Goal: Transaction & Acquisition: Subscribe to service/newsletter

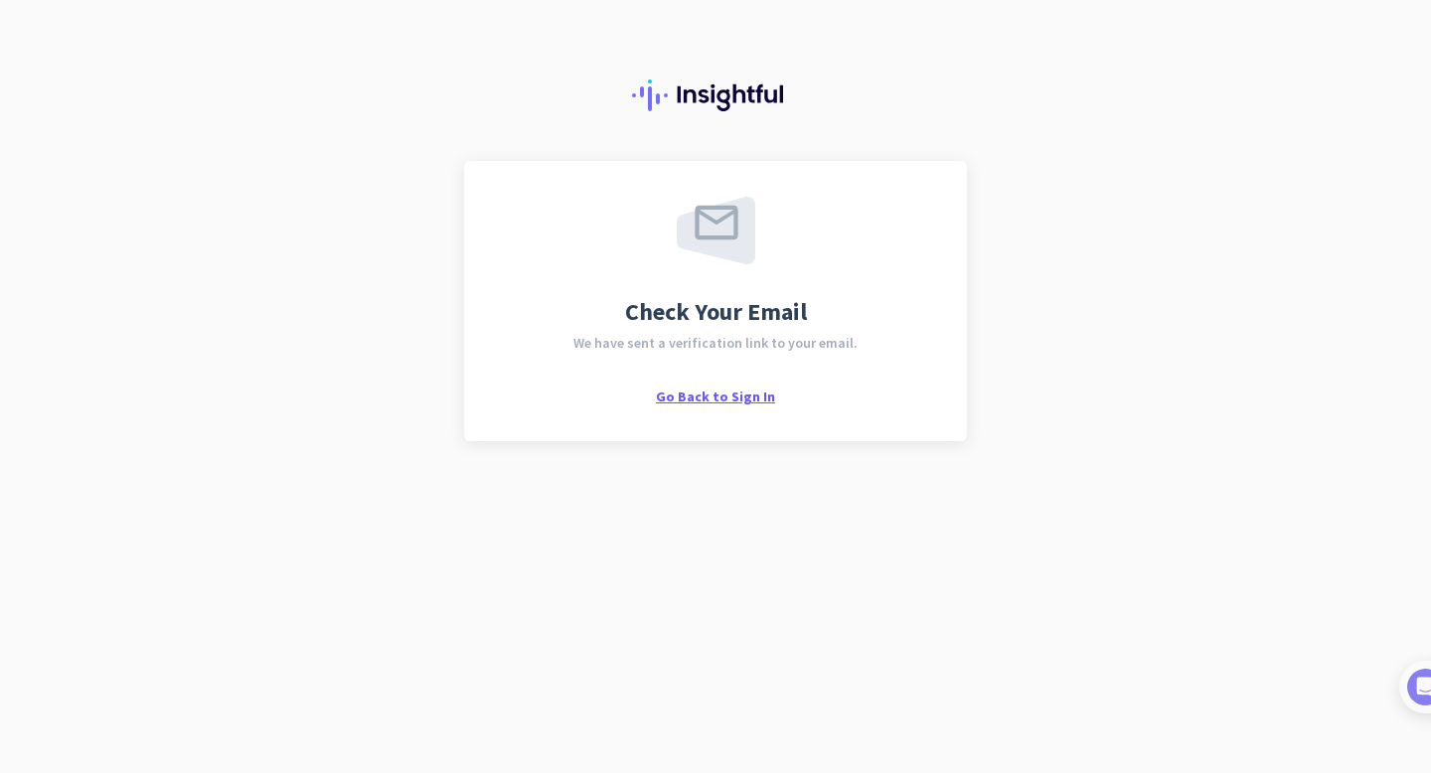
click at [748, 390] on span "Go Back to Sign In" at bounding box center [715, 396] width 119 height 18
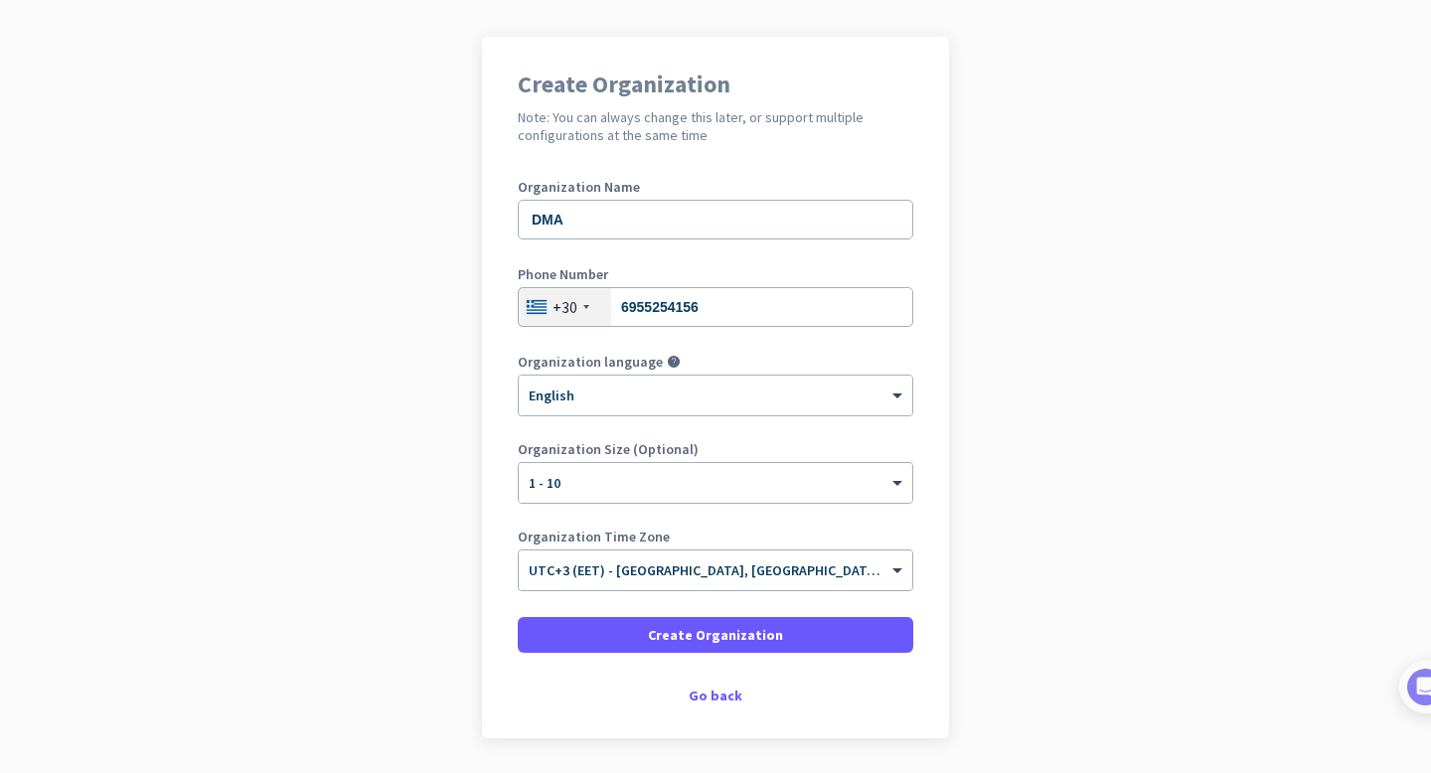
scroll to position [189, 0]
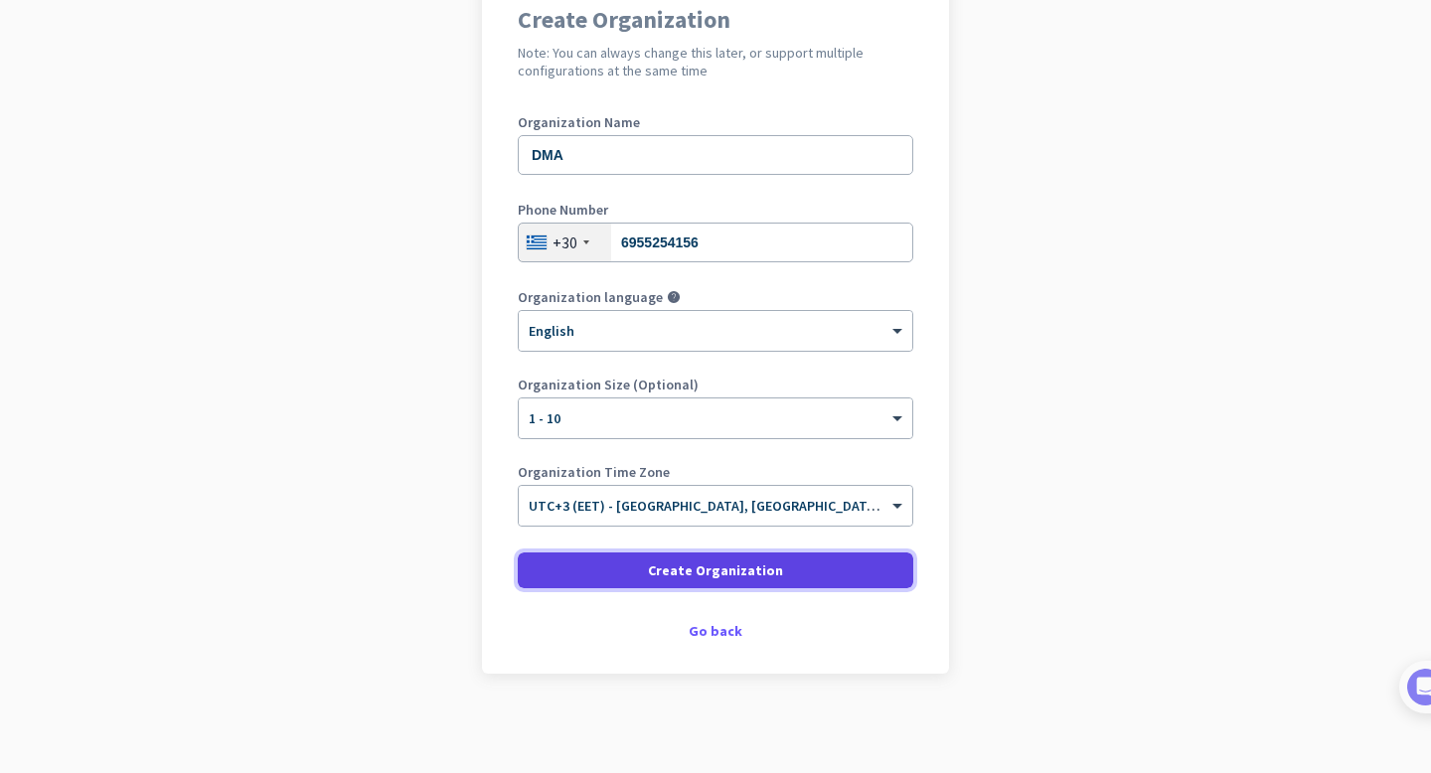
click at [771, 567] on span "Create Organization" at bounding box center [715, 570] width 135 height 20
click at [780, 575] on span at bounding box center [715, 570] width 395 height 48
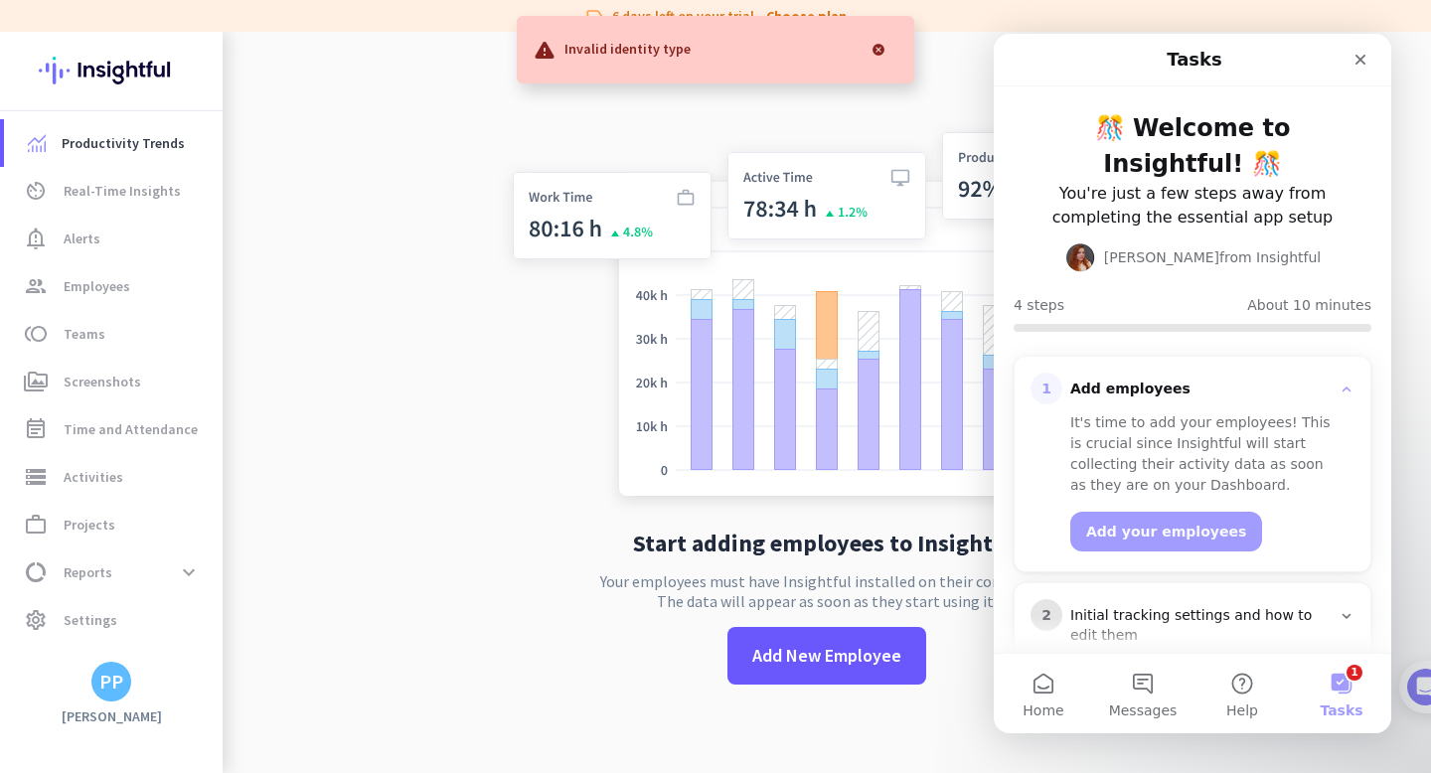
click at [882, 50] on div at bounding box center [878, 50] width 40 height 40
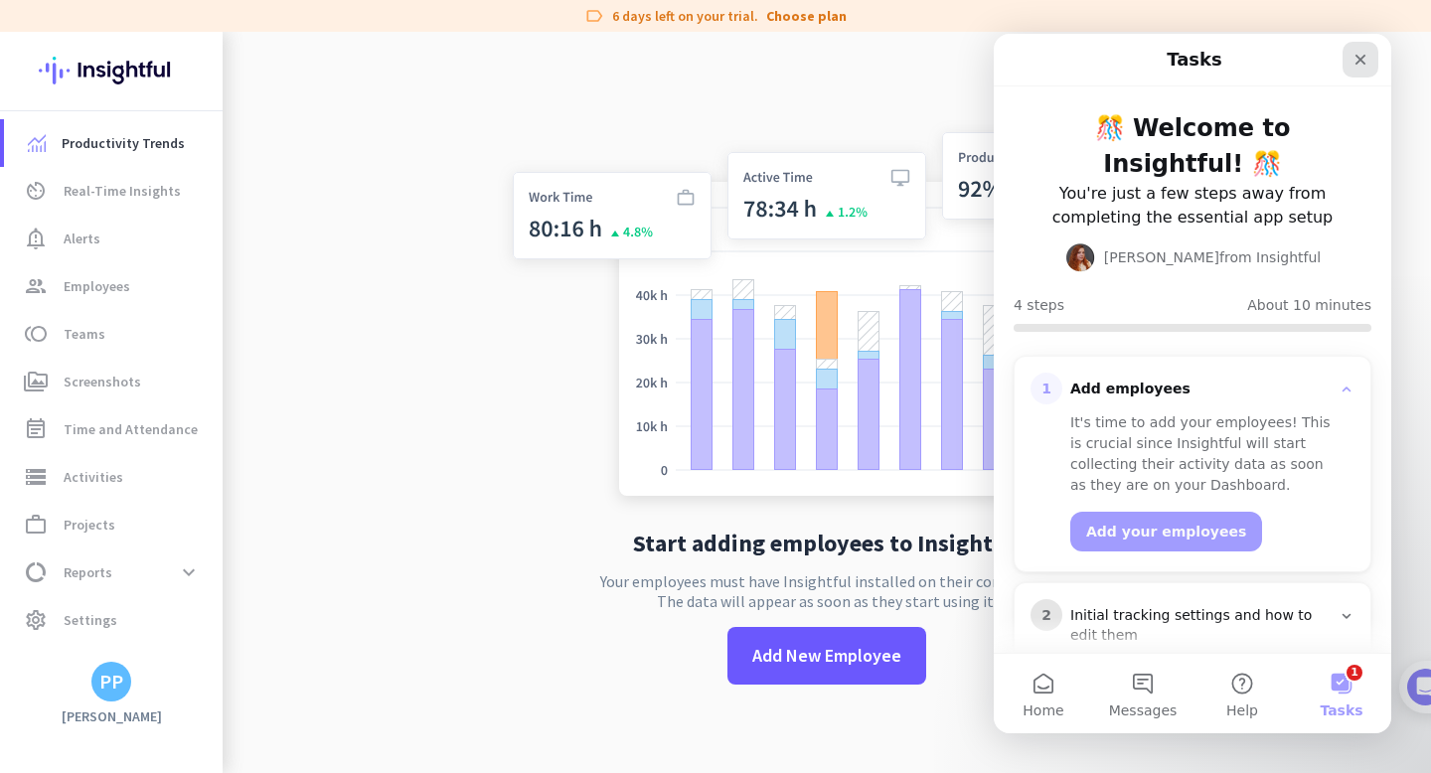
click at [1355, 61] on icon "Close" at bounding box center [1360, 60] width 16 height 16
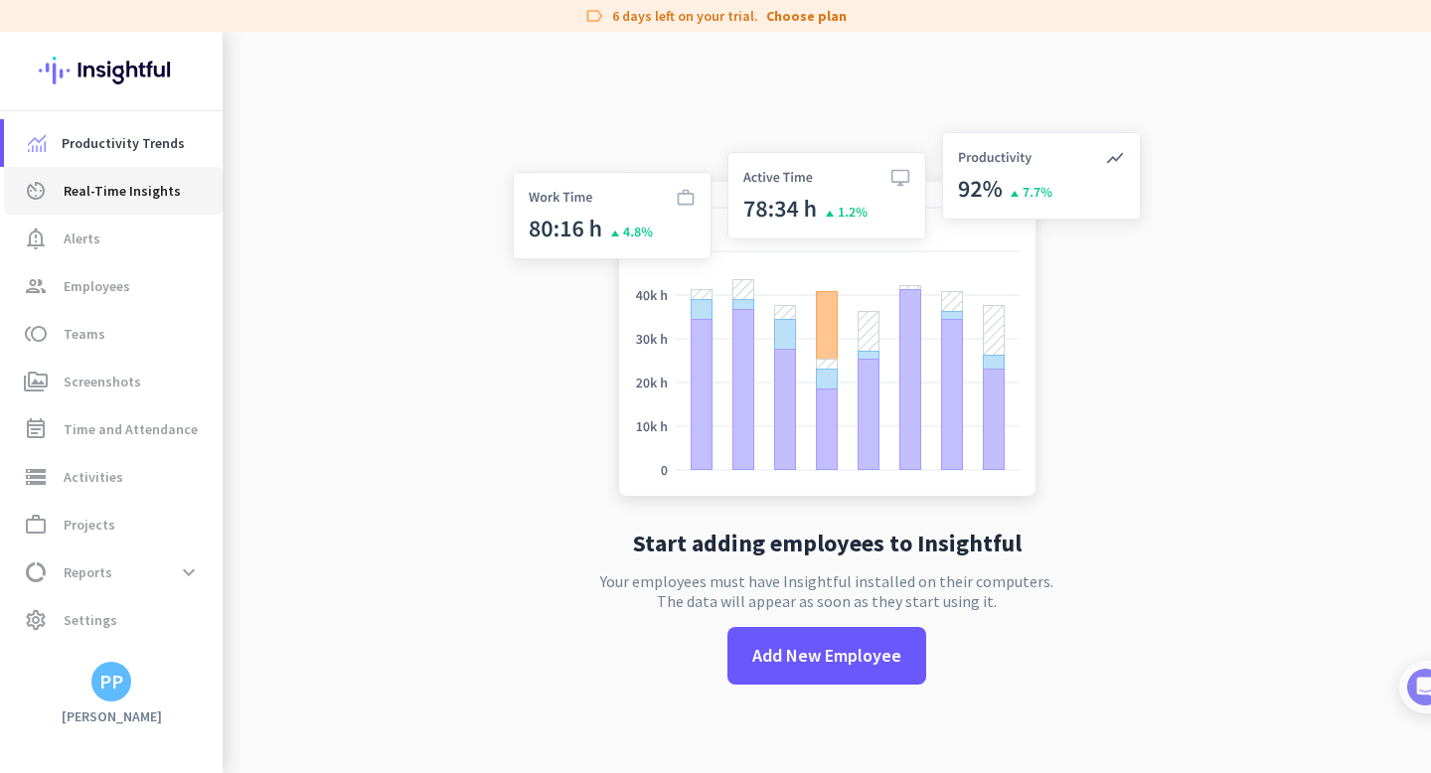
click at [166, 200] on span "Real-Time Insights" at bounding box center [122, 191] width 117 height 24
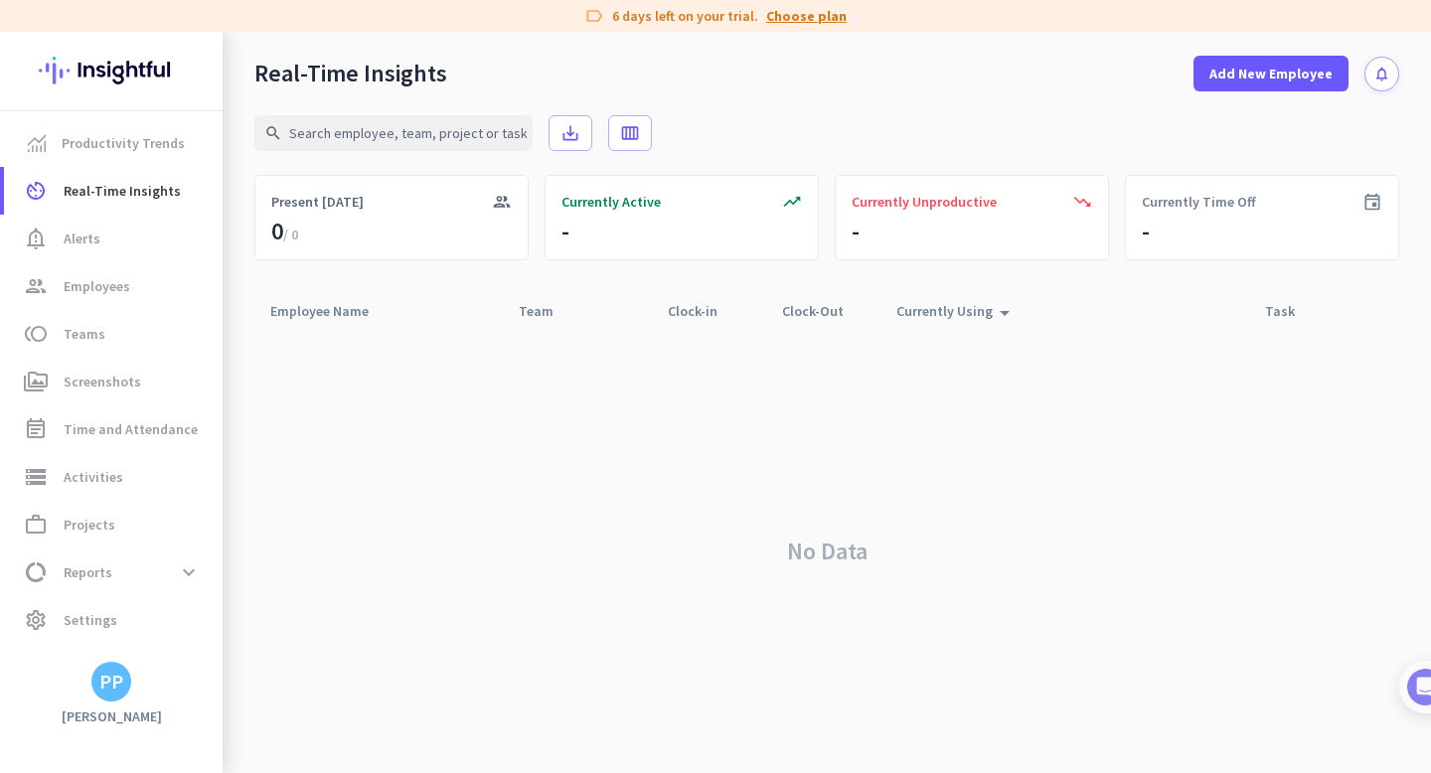
click at [804, 19] on link "Choose plan" at bounding box center [806, 16] width 80 height 20
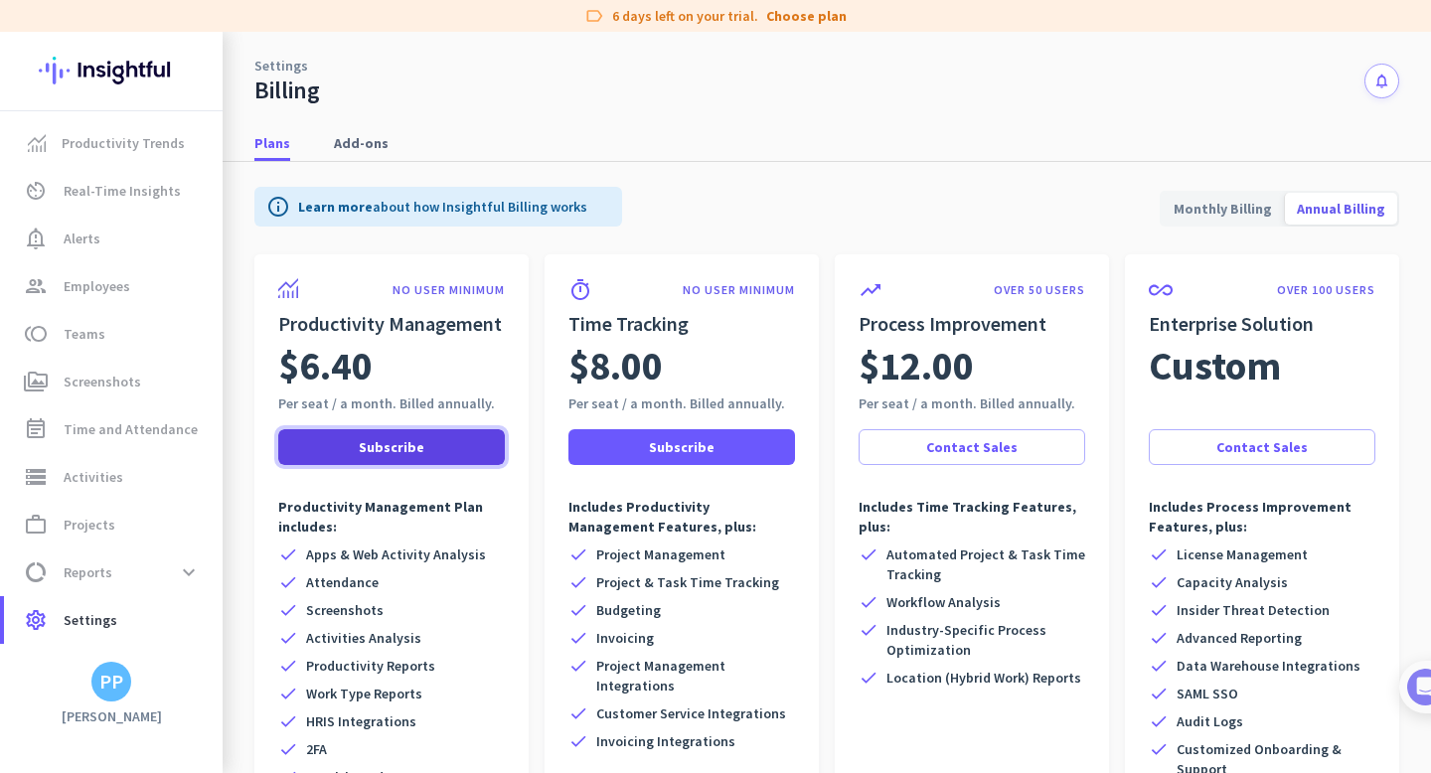
click at [429, 450] on span at bounding box center [391, 447] width 227 height 48
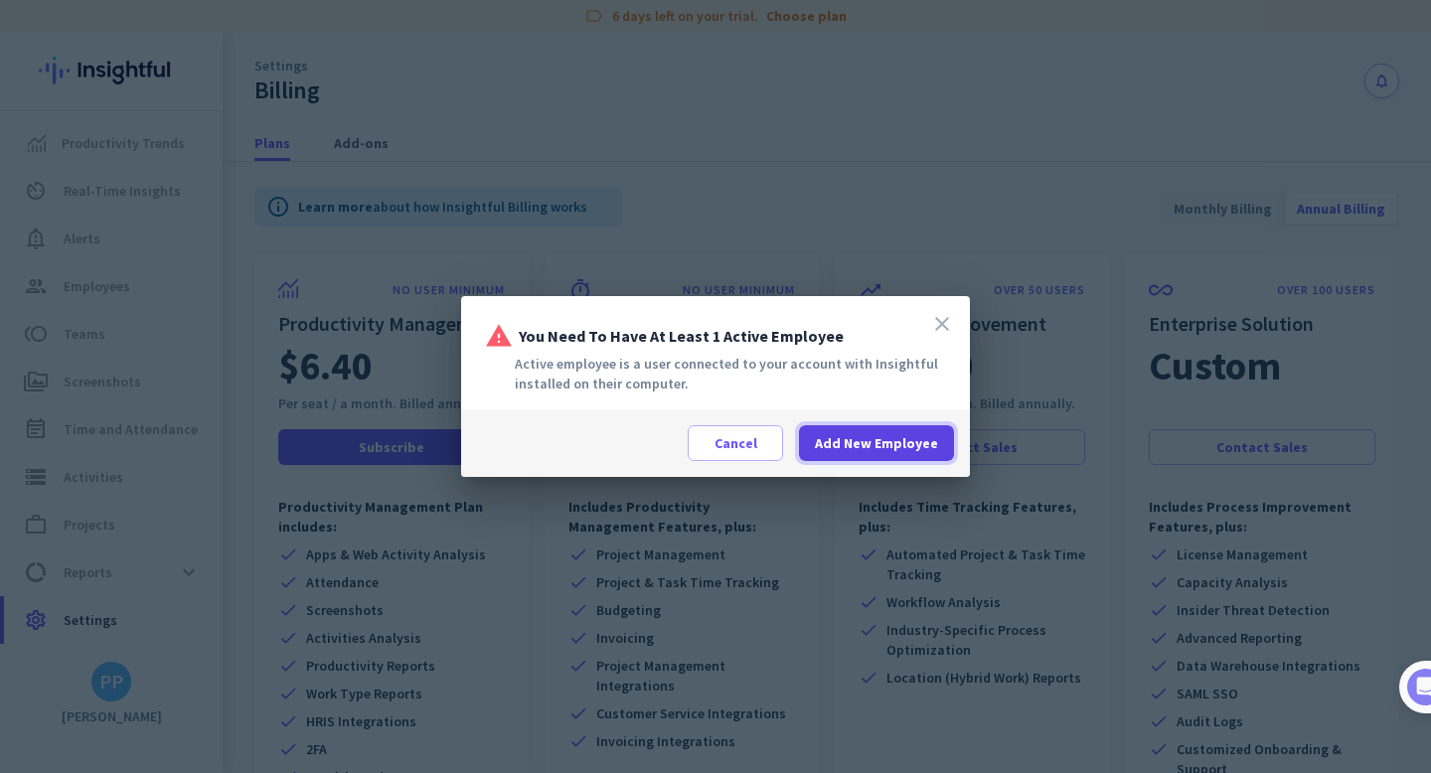
click at [907, 443] on span "Add New Employee" at bounding box center [876, 443] width 123 height 20
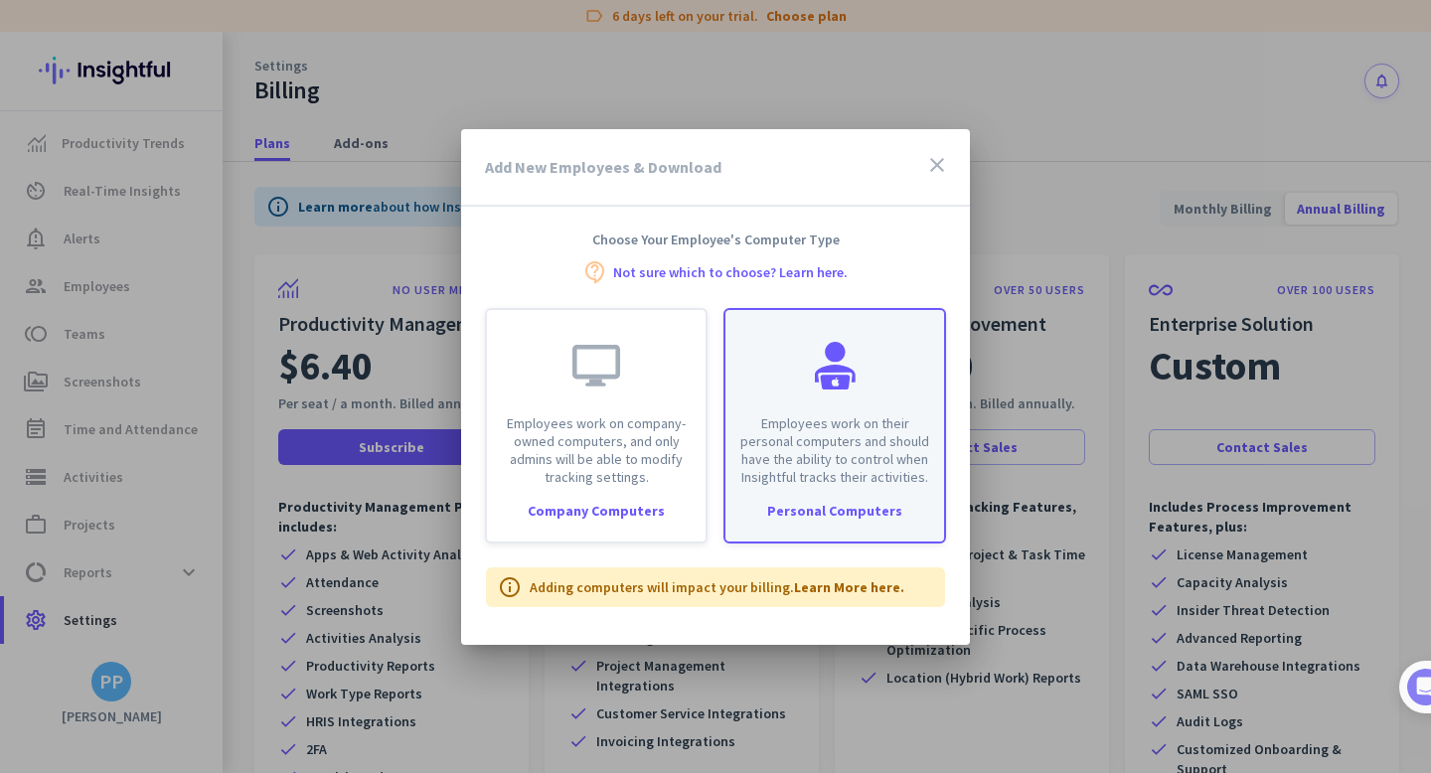
click at [818, 464] on p "Employees work on their personal computers and should have the ability to contr…" at bounding box center [834, 450] width 195 height 72
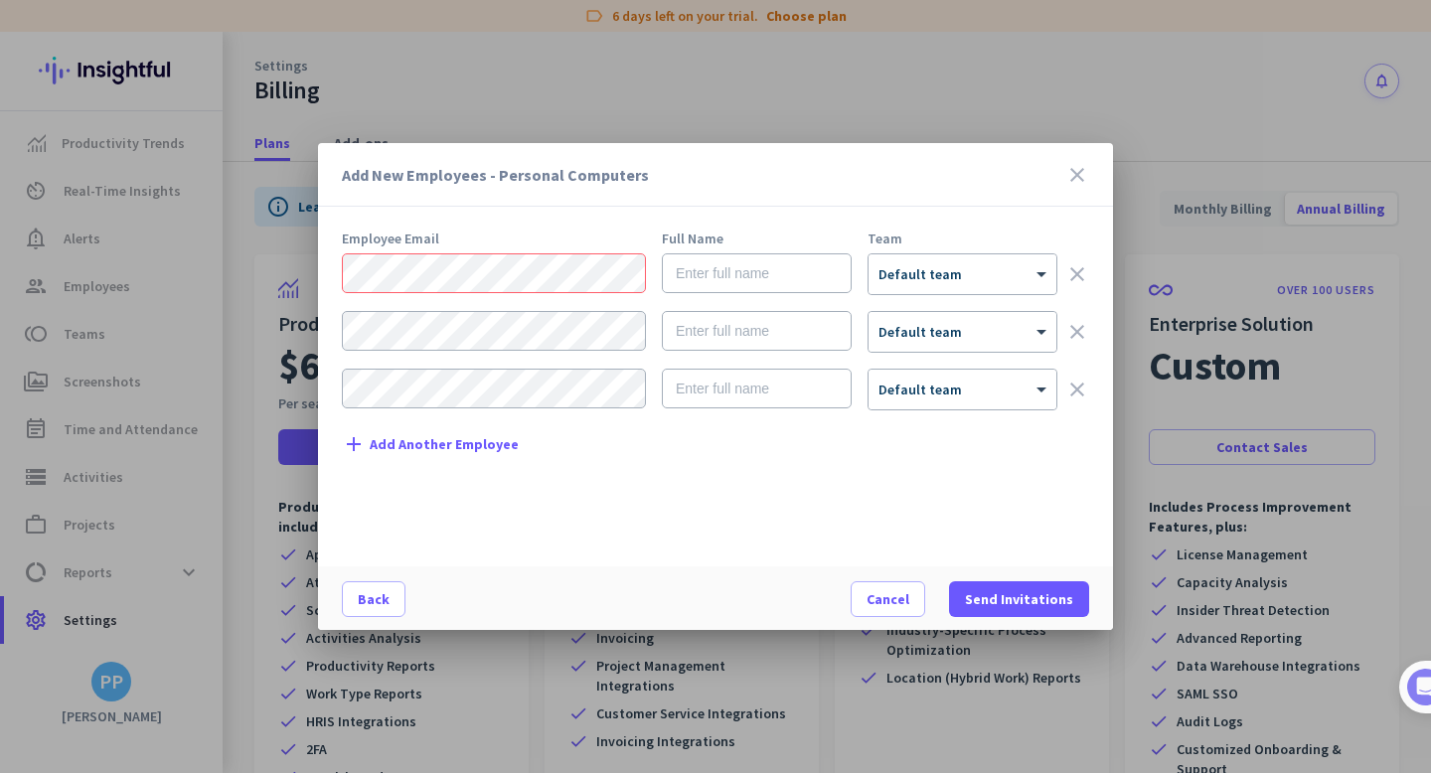
click at [742, 526] on div "Employee Email Full Name Team × Default team clear × Default team clear × Defau…" at bounding box center [723, 389] width 763 height 315
click at [678, 502] on div "Employee Email Full Name Team × Default team clear × Default team clear × Defau…" at bounding box center [723, 389] width 763 height 315
